Goal: Task Accomplishment & Management: Manage account settings

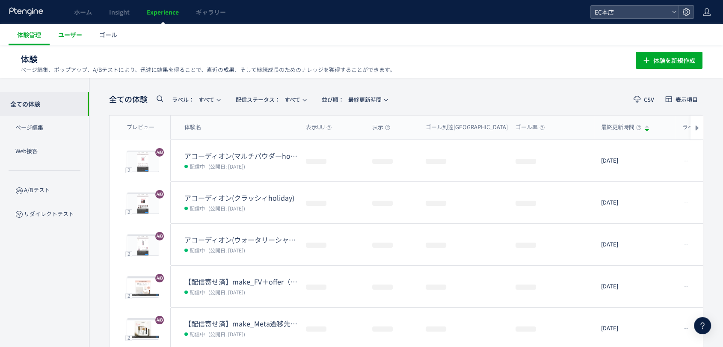
click at [65, 35] on span "ユーザー" at bounding box center [70, 34] width 24 height 9
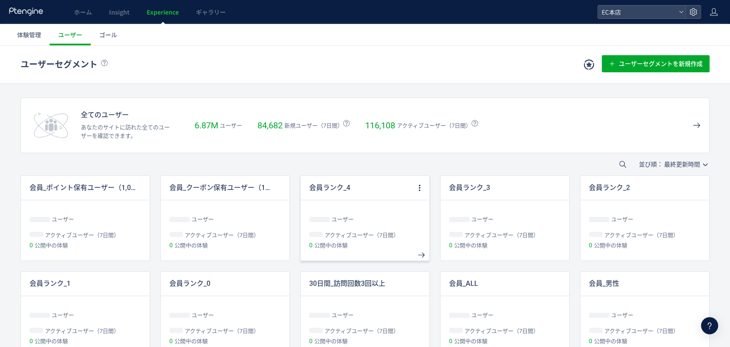
click at [353, 209] on div "ユーザー" at bounding box center [365, 213] width 129 height 27
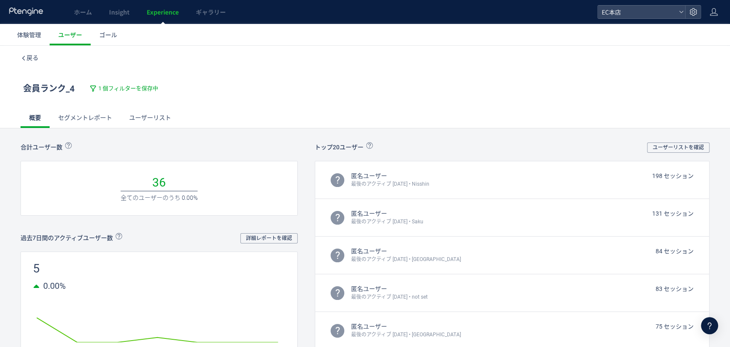
click at [171, 115] on link "ユーザーリスト" at bounding box center [150, 117] width 59 height 21
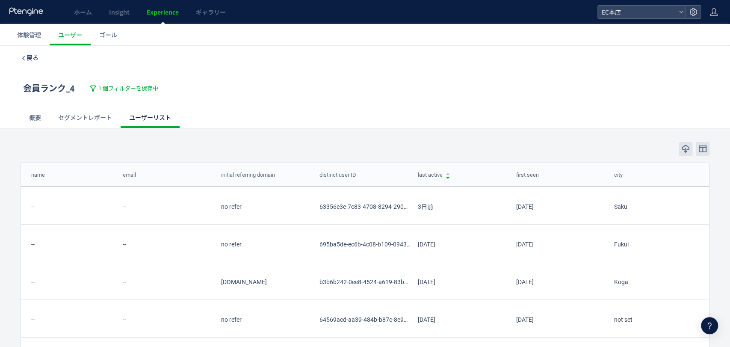
click at [32, 57] on span "戻る" at bounding box center [33, 57] width 12 height 7
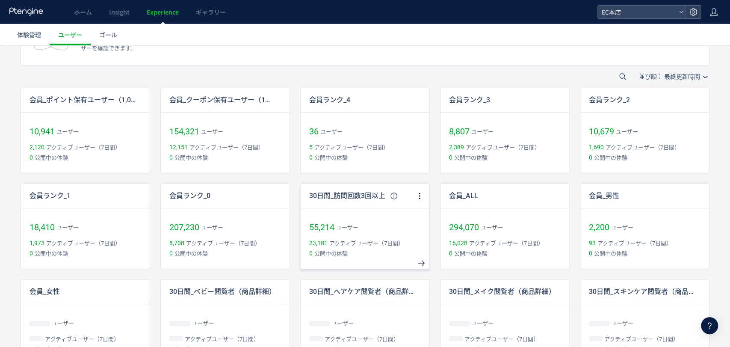
scroll to position [111, 0]
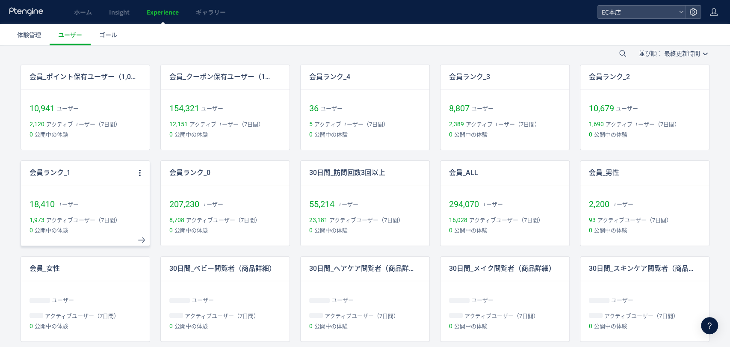
click at [65, 181] on div "会員ランク_1" at bounding box center [79, 173] width 116 height 24
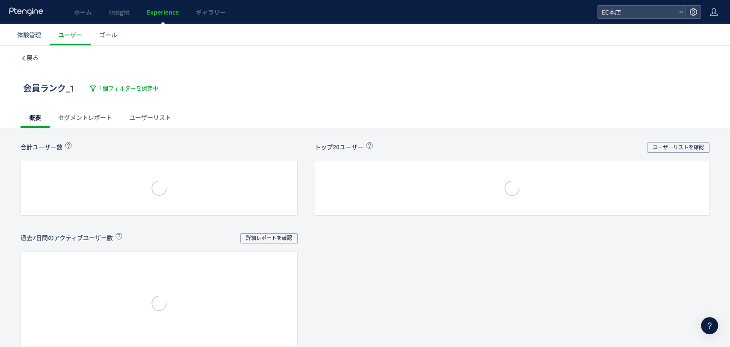
click at [154, 119] on link "ユーザーリスト" at bounding box center [150, 117] width 59 height 21
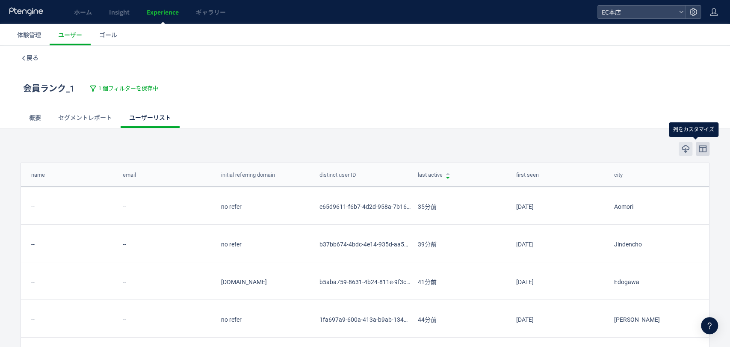
click at [698, 150] on icon "button" at bounding box center [702, 149] width 9 height 9
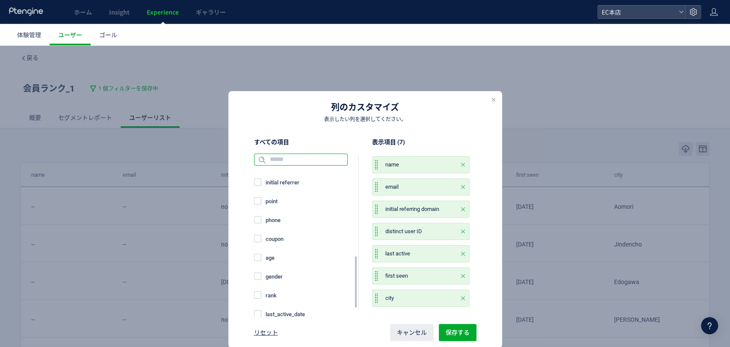
scroll to position [242, 0]
click at [279, 311] on span "point_expires_date" at bounding box center [286, 312] width 50 height 8
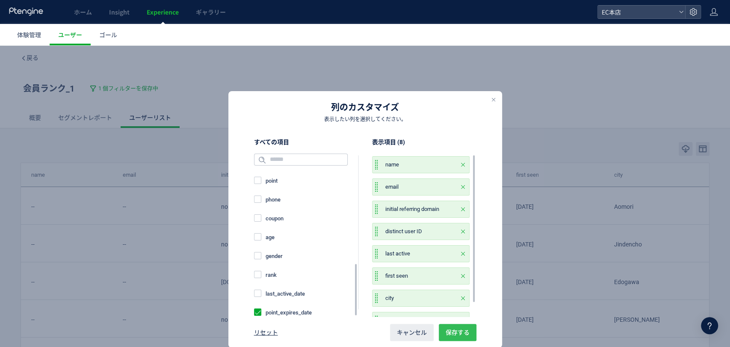
click at [451, 333] on span "保存する" at bounding box center [457, 332] width 24 height 17
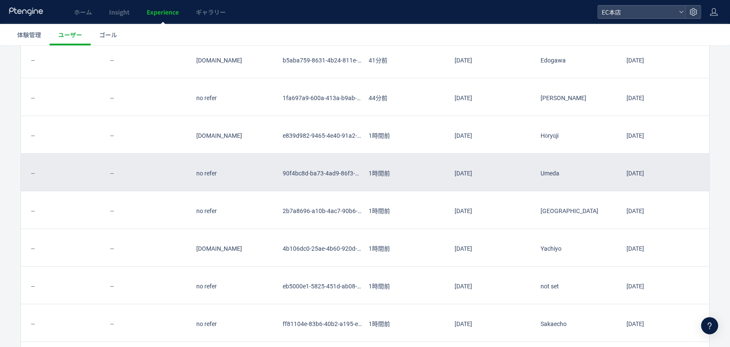
scroll to position [0, 0]
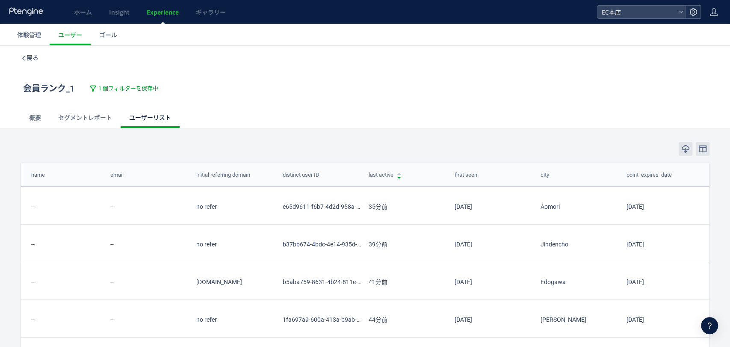
click at [693, 15] on icon at bounding box center [693, 12] width 9 height 9
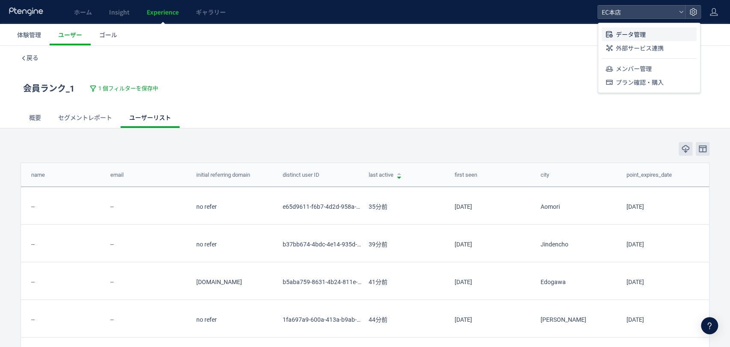
click at [640, 32] on span "データ管理" at bounding box center [631, 34] width 30 height 14
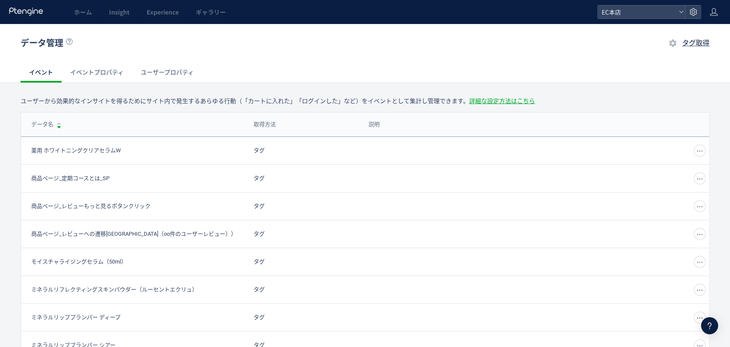
click at [153, 70] on link "ユーザープロパティ" at bounding box center [167, 72] width 70 height 21
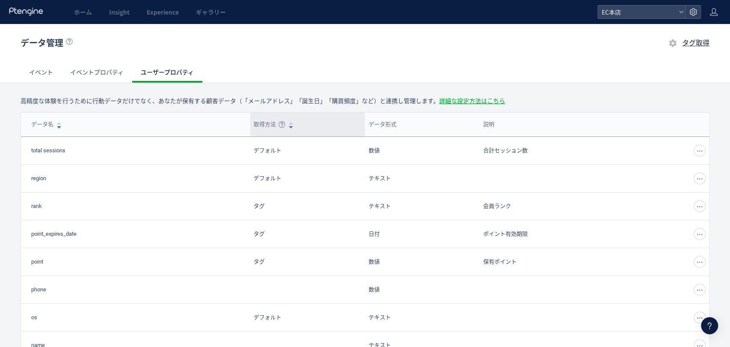
click at [264, 125] on span "取得方法" at bounding box center [265, 124] width 22 height 9
